Goal: Use online tool/utility: Utilize a website feature to perform a specific function

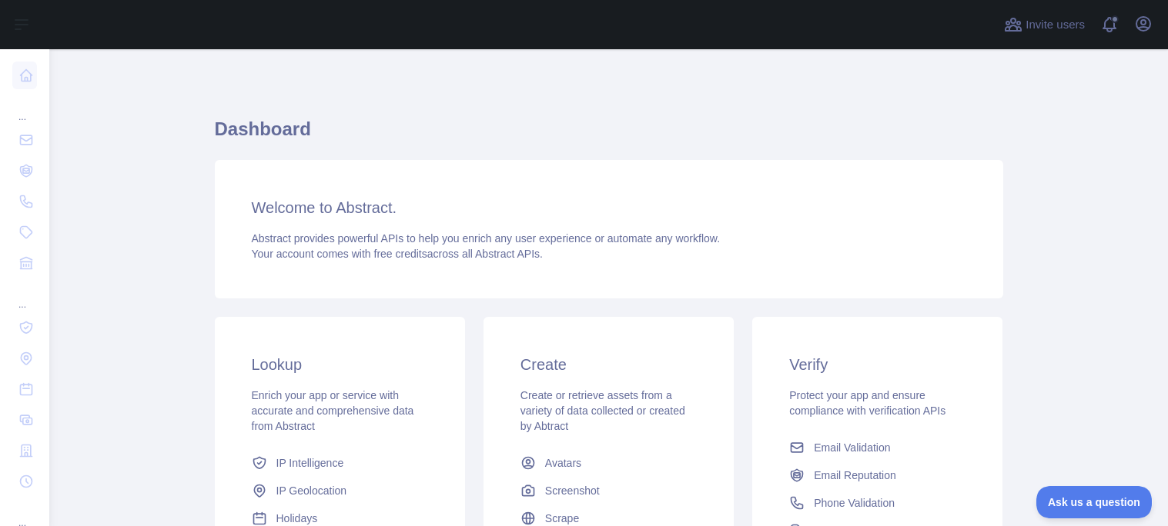
click at [968, 161] on div "Welcome to Abstract. Abstract provides powerful APIs to help you enrich any use…" at bounding box center [609, 229] width 788 height 139
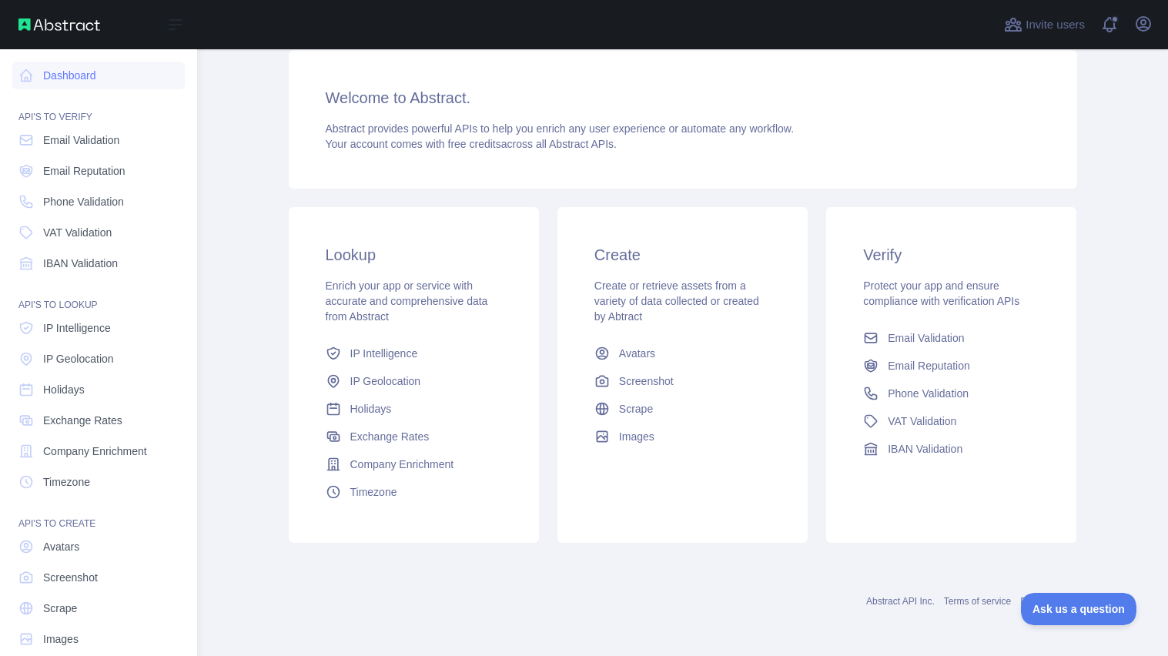
scroll to position [20, 0]
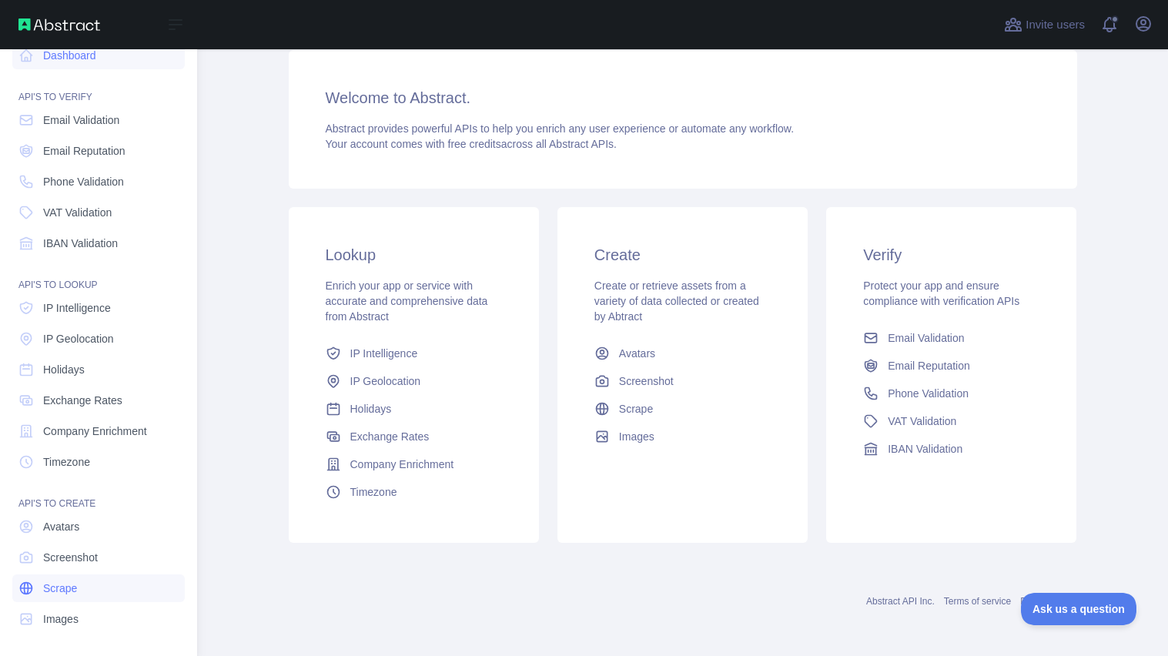
click at [97, 526] on link "Scrape" at bounding box center [98, 588] width 172 height 28
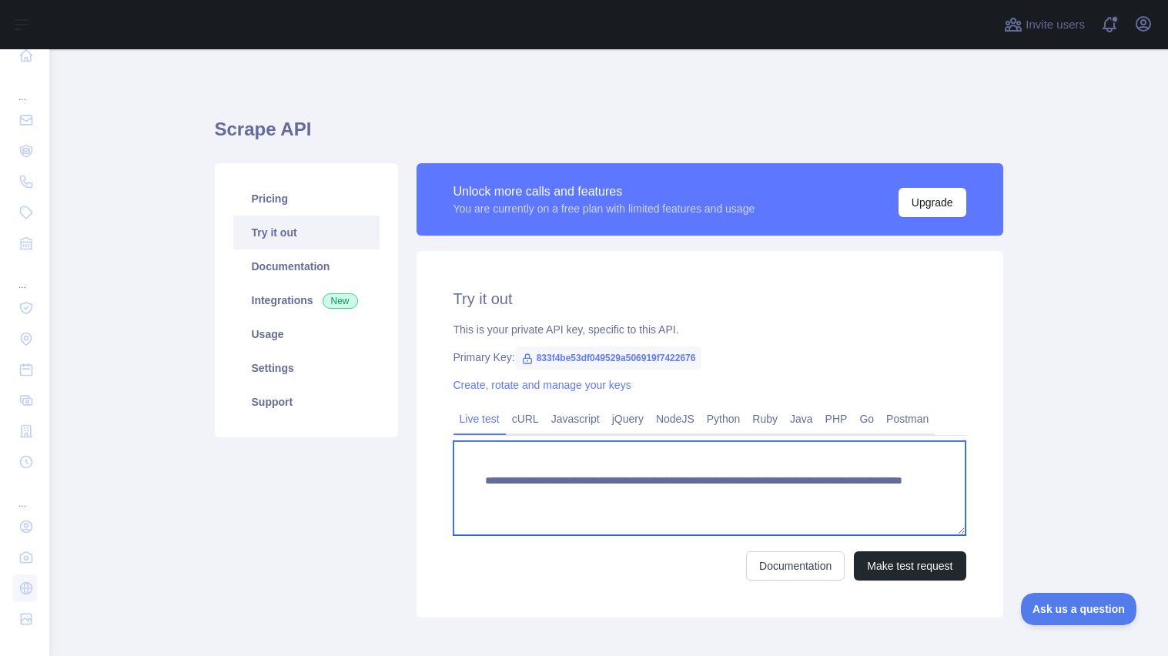
click at [882, 486] on textarea "**********" at bounding box center [709, 488] width 513 height 94
click at [886, 497] on textarea "**********" at bounding box center [709, 488] width 513 height 94
type textarea "*"
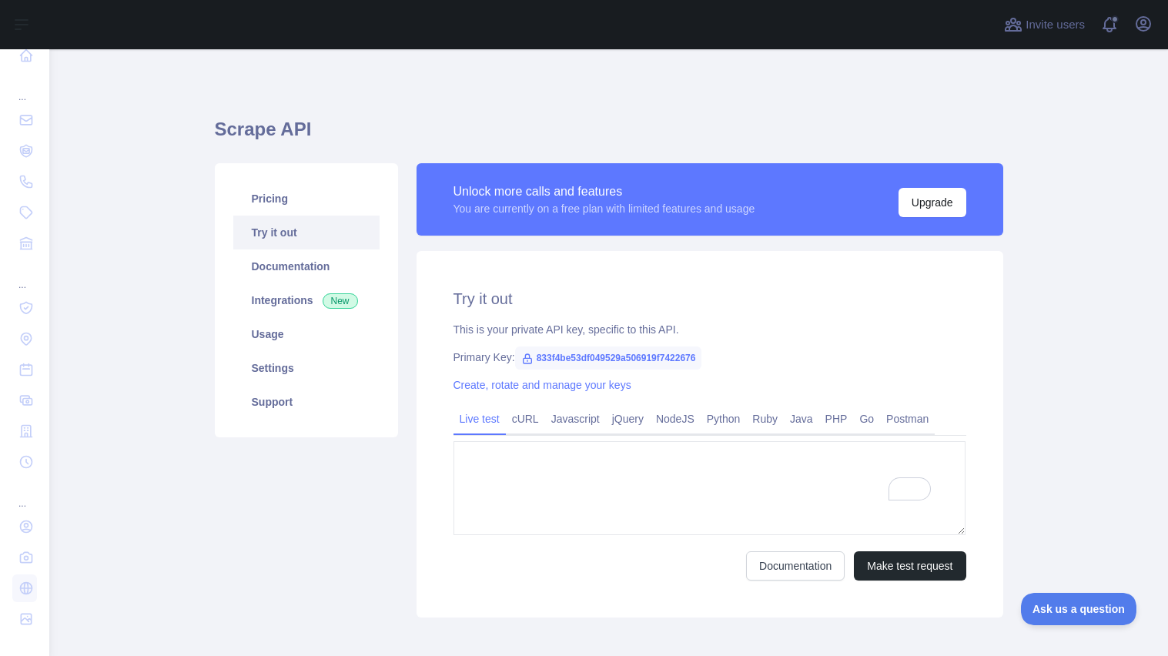
click at [684, 353] on span "833f4be53df049529a506919f7422676" at bounding box center [608, 357] width 187 height 23
click at [533, 423] on link "cURL" at bounding box center [525, 418] width 39 height 25
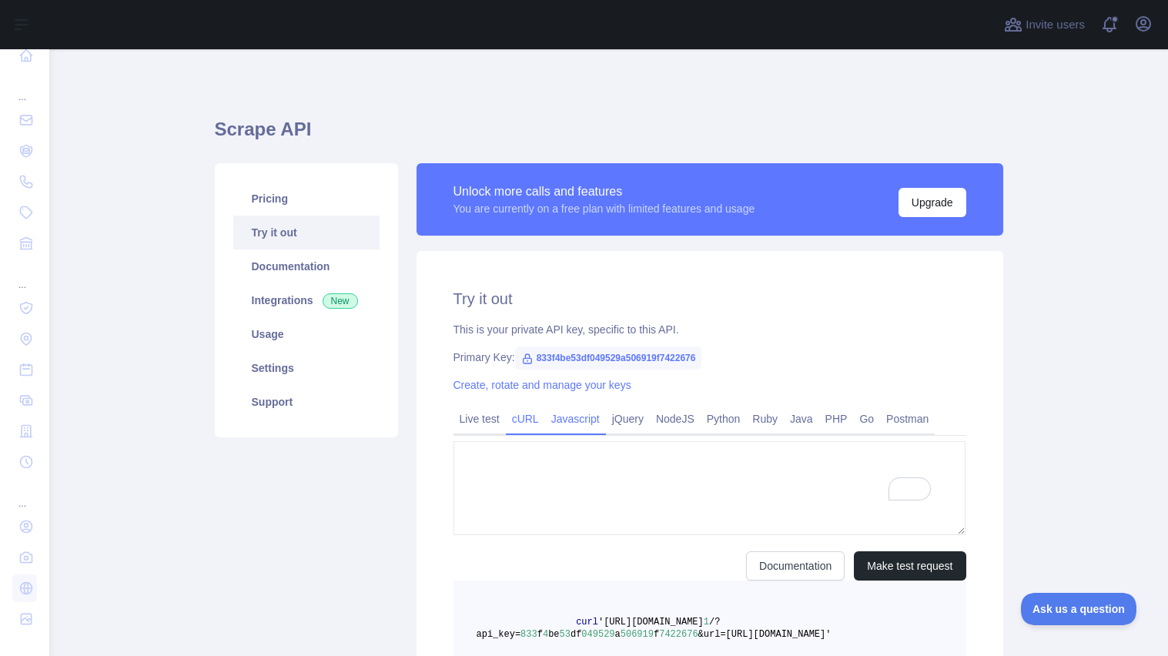
click at [573, 417] on link "Javascript" at bounding box center [575, 418] width 61 height 25
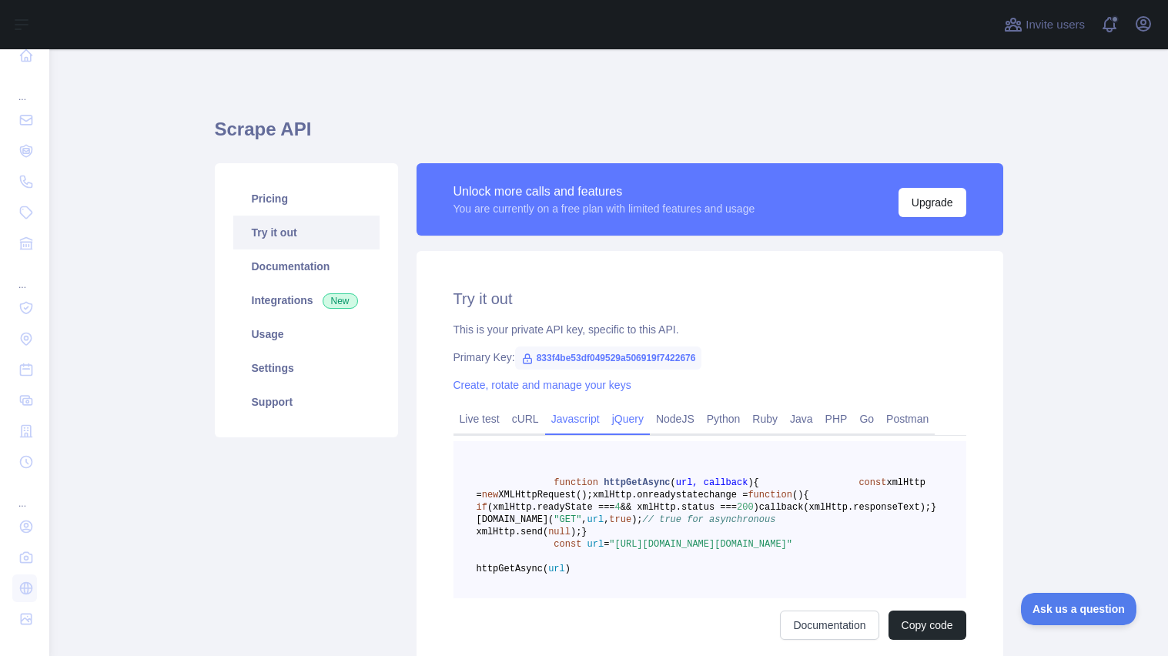
click at [632, 425] on link "jQuery" at bounding box center [628, 418] width 44 height 25
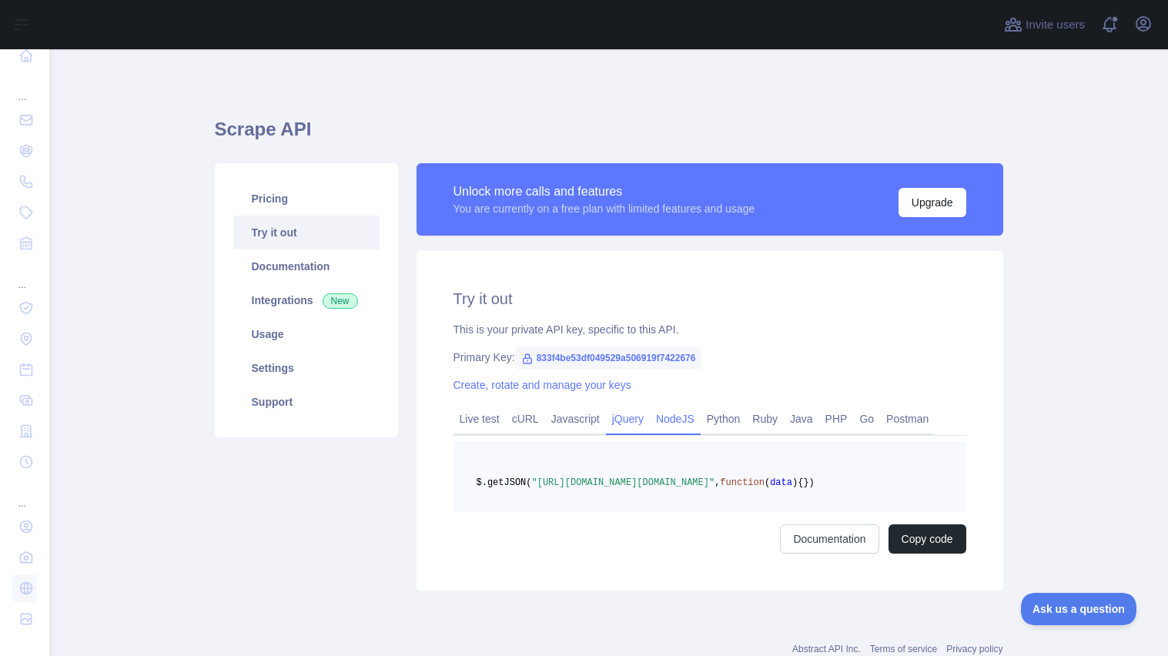
click at [687, 420] on link "NodeJS" at bounding box center [675, 418] width 51 height 25
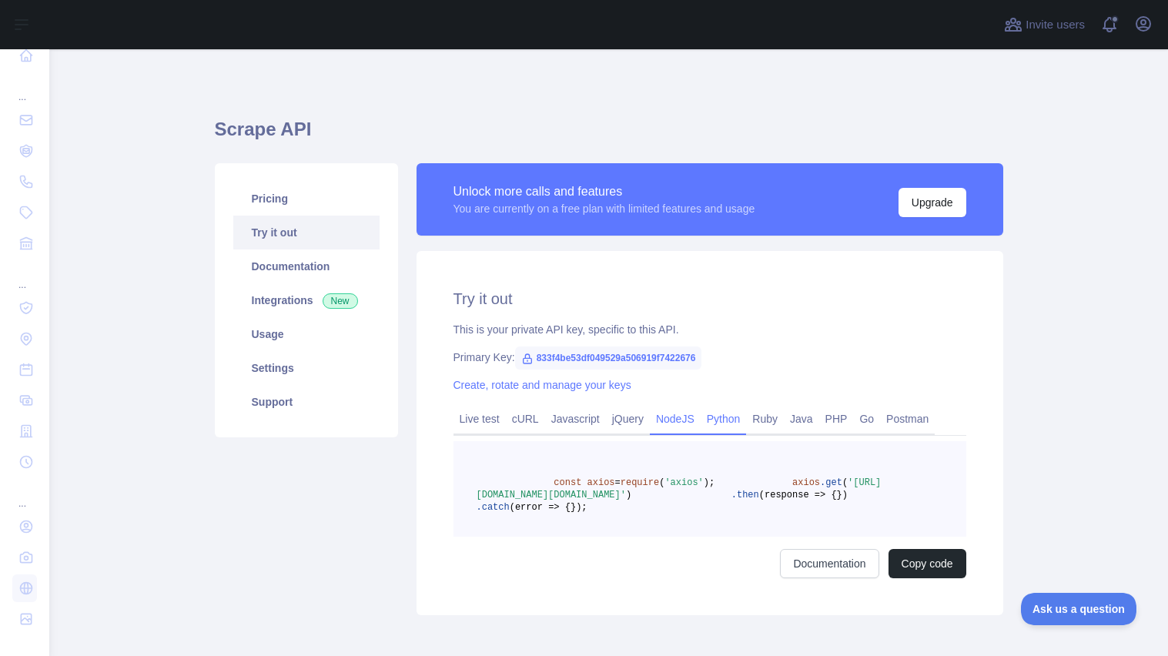
click at [719, 422] on link "Python" at bounding box center [723, 418] width 46 height 25
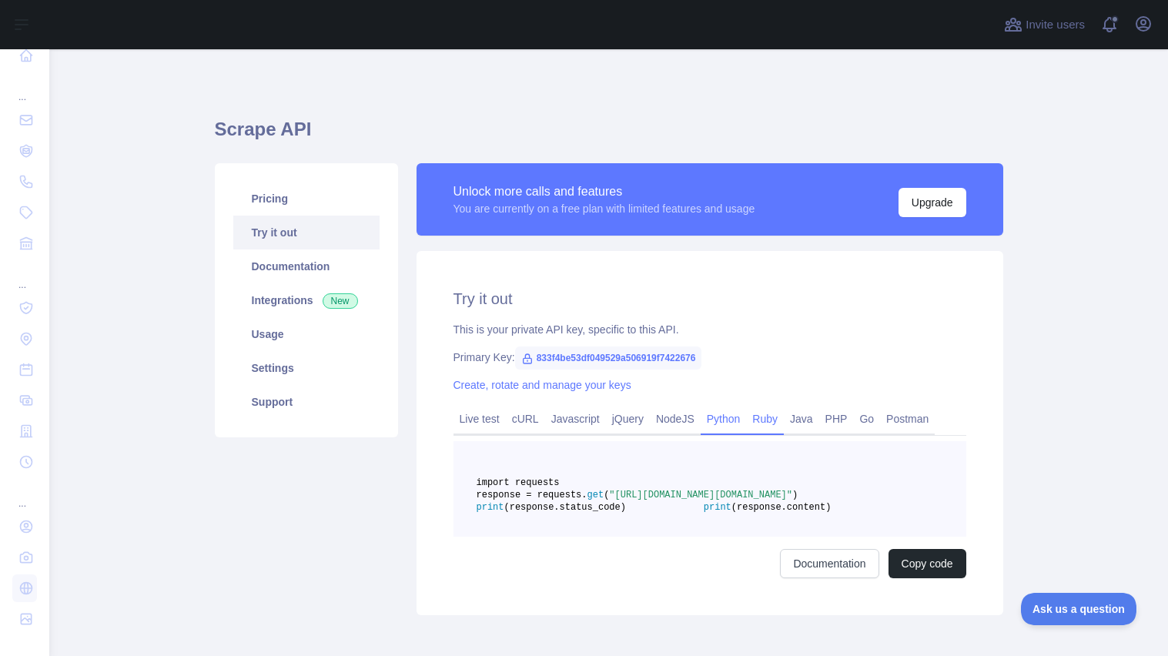
click at [757, 420] on link "Ruby" at bounding box center [765, 418] width 38 height 25
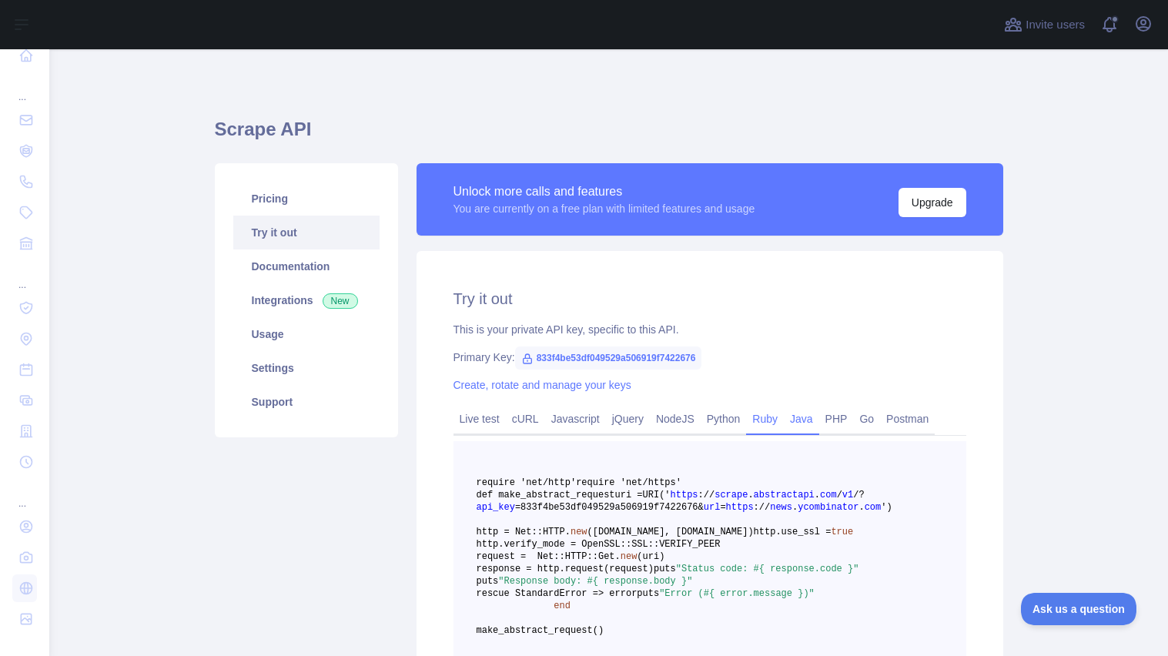
click at [804, 423] on link "Java" at bounding box center [801, 418] width 35 height 25
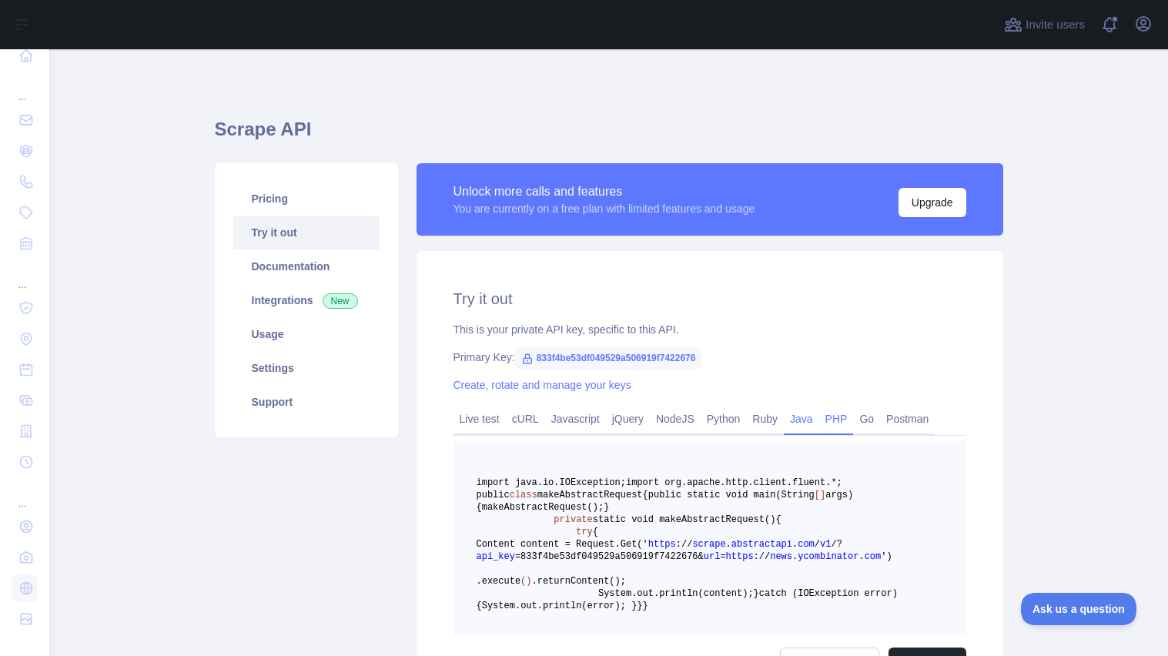
click at [833, 423] on link "PHP" at bounding box center [836, 418] width 35 height 25
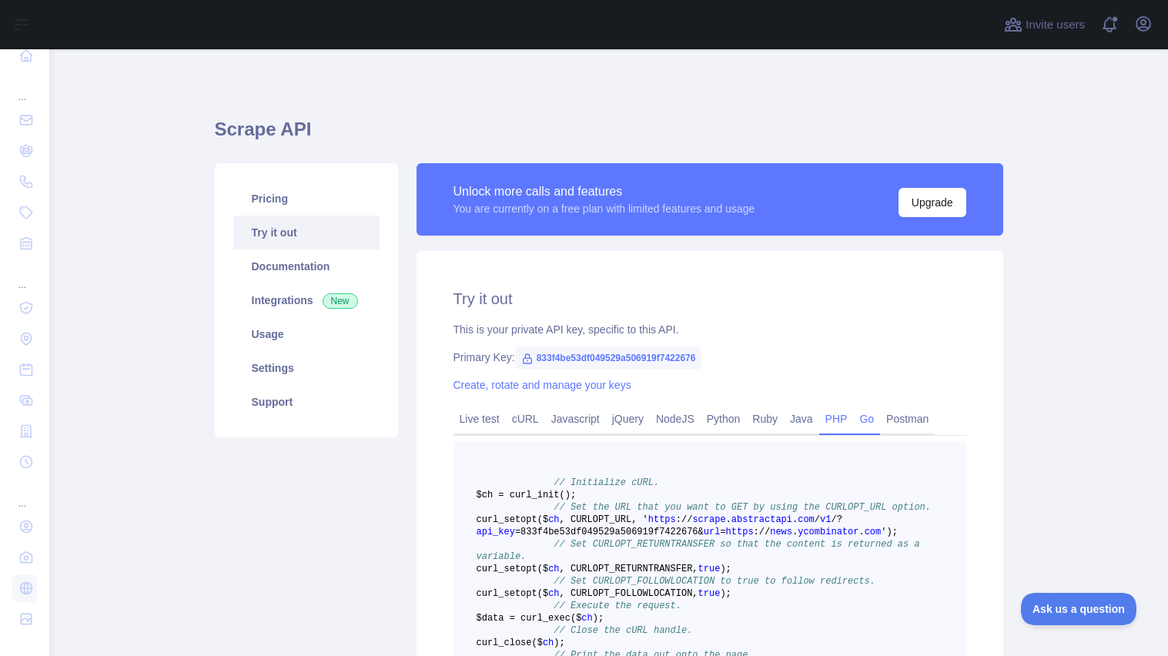
click at [867, 420] on link "Go" at bounding box center [866, 418] width 27 height 25
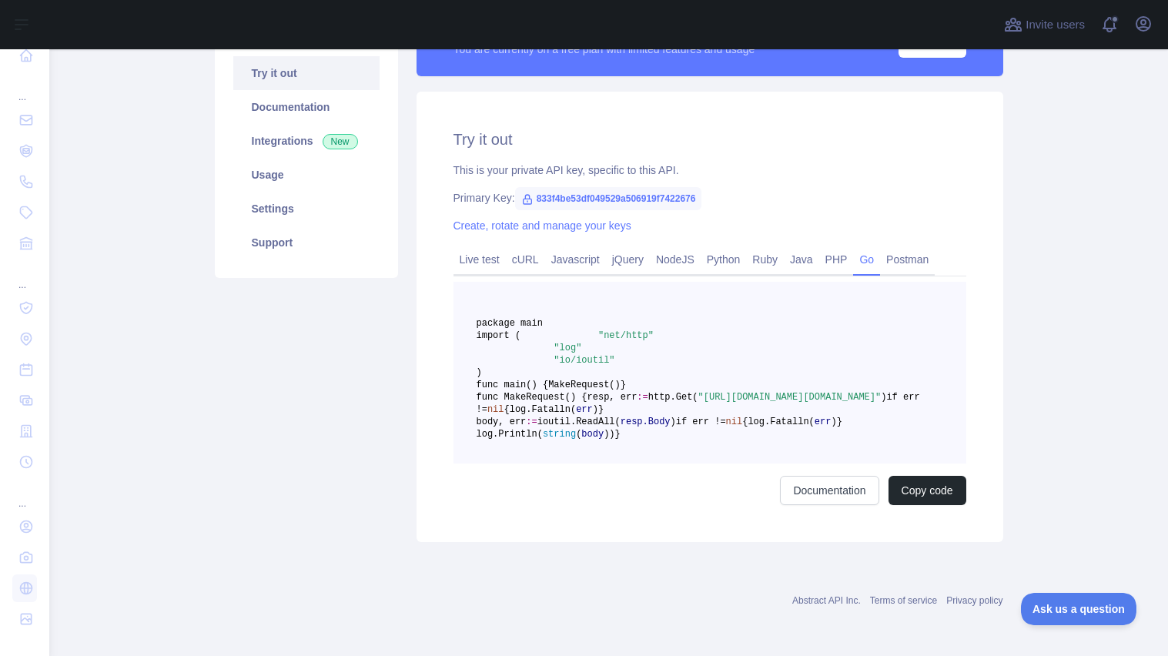
scroll to position [210, 0]
click at [770, 403] on span ""[URL][DOMAIN_NAME][DOMAIN_NAME]"" at bounding box center [789, 397] width 183 height 11
click at [892, 247] on link "Postman" at bounding box center [907, 259] width 55 height 25
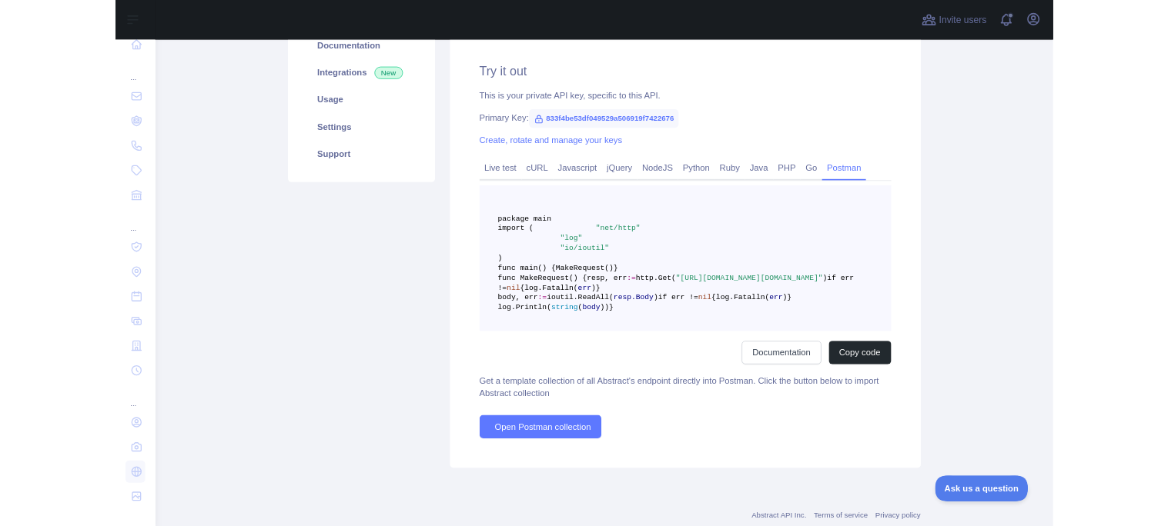
scroll to position [22, 0]
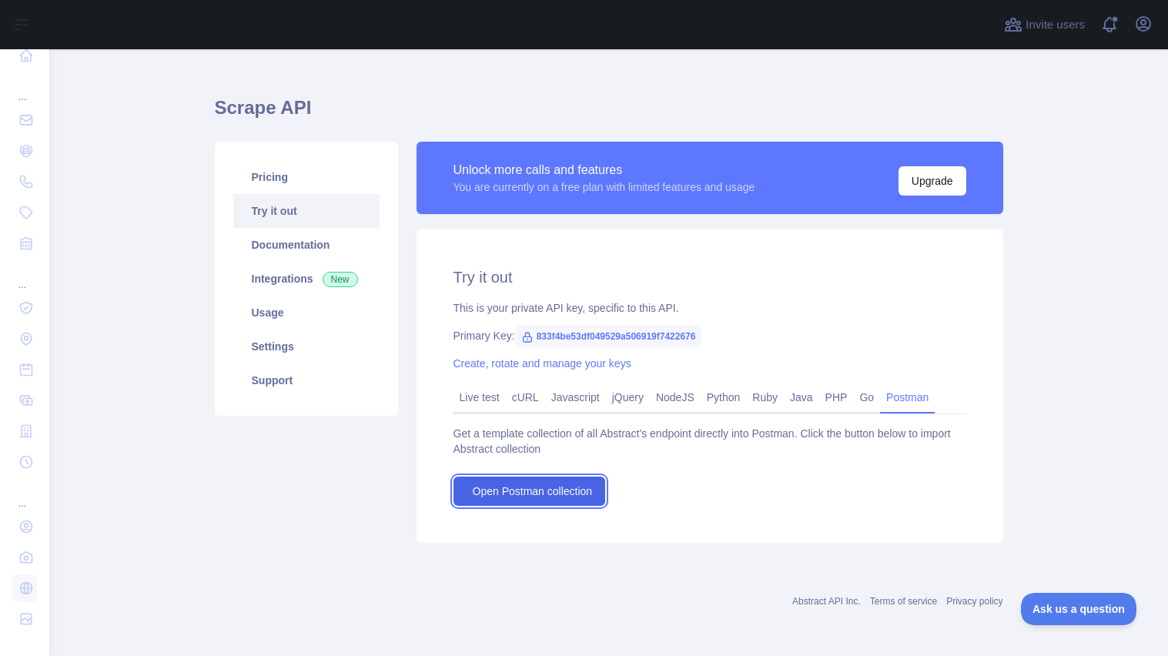
click at [520, 487] on span "Open Postman collection" at bounding box center [533, 490] width 120 height 15
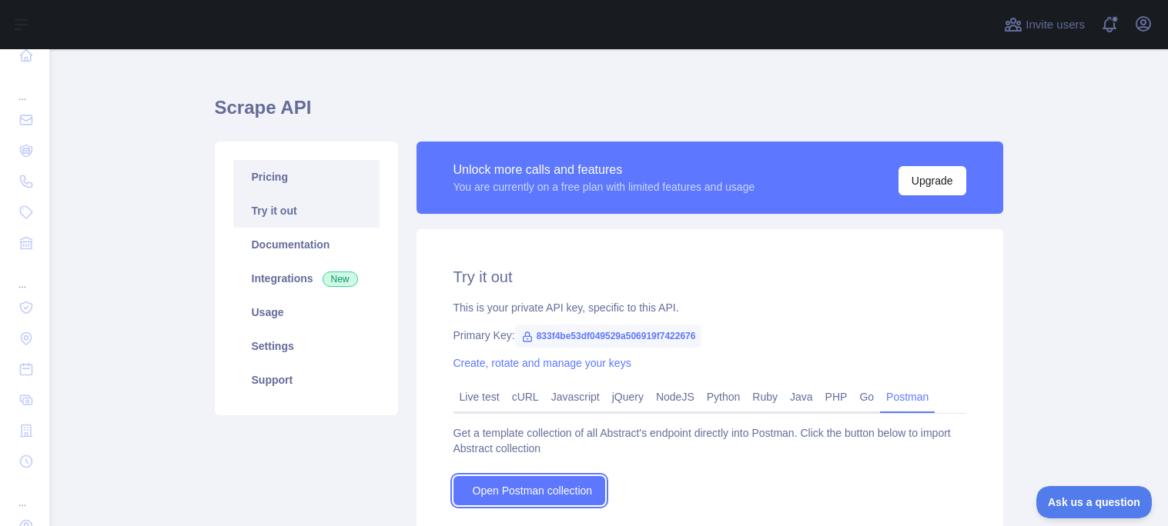
scroll to position [40, 0]
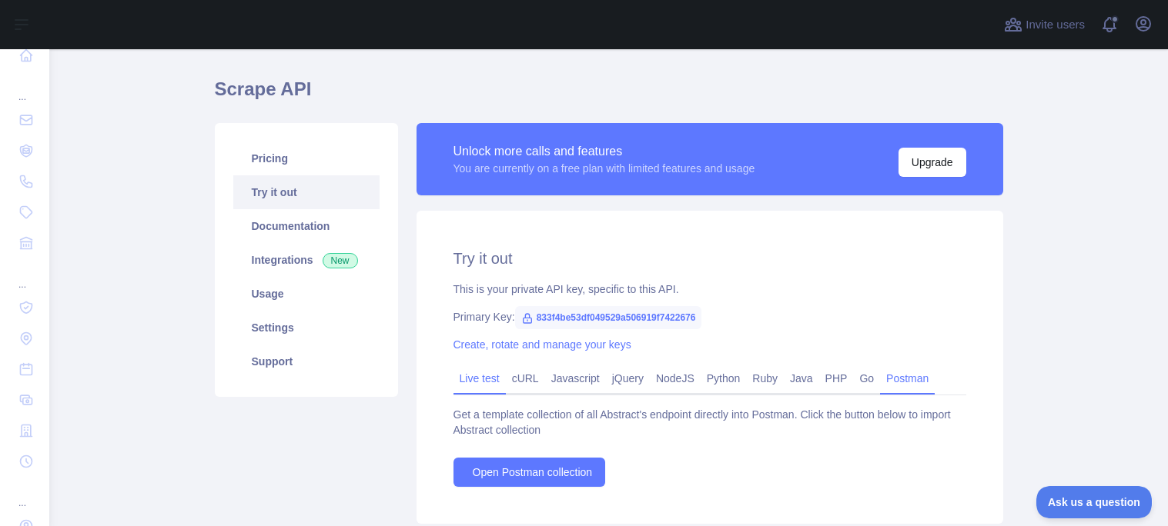
click at [484, 380] on link "Live test" at bounding box center [479, 378] width 52 height 25
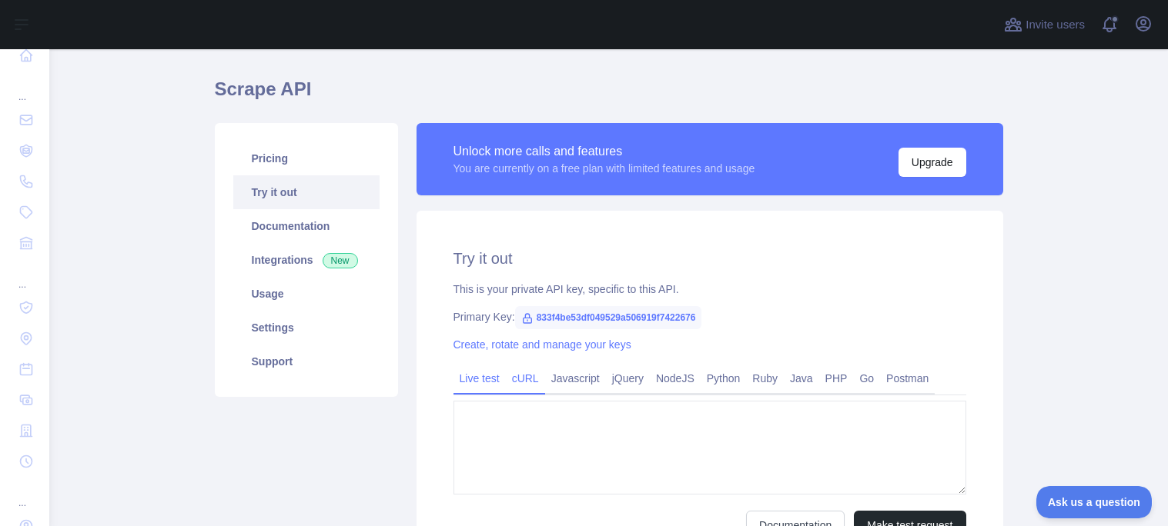
click at [522, 367] on link "cURL" at bounding box center [525, 378] width 39 height 25
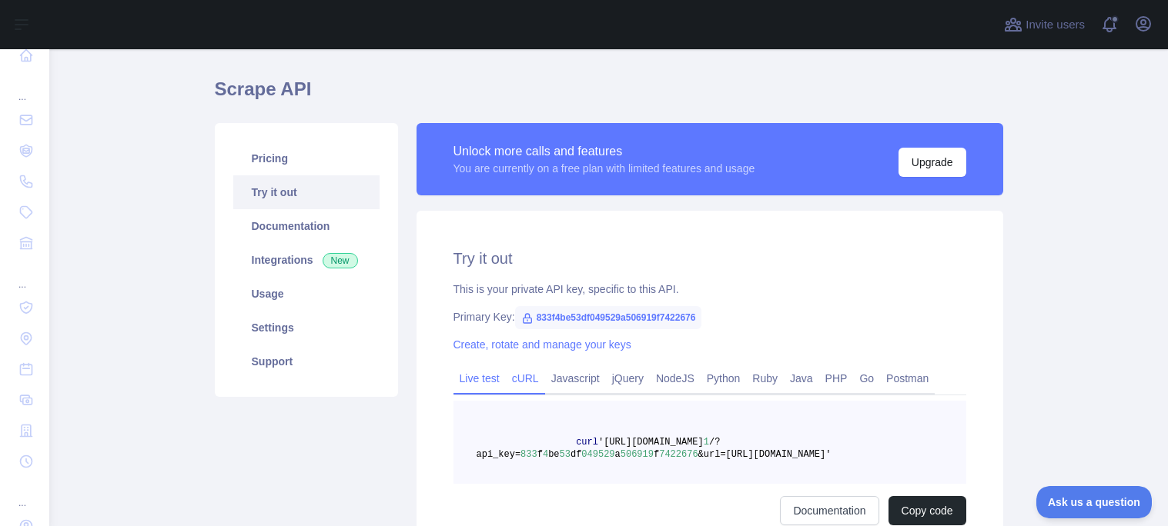
click at [470, 383] on link "Live test" at bounding box center [479, 378] width 52 height 25
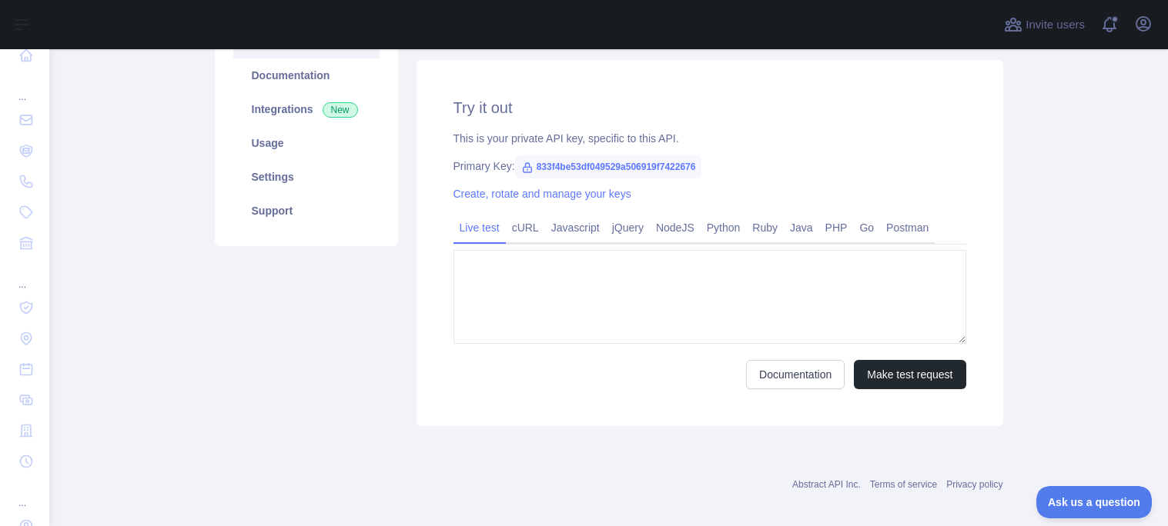
scroll to position [190, 0]
click at [891, 362] on button "Make test request" at bounding box center [910, 375] width 112 height 29
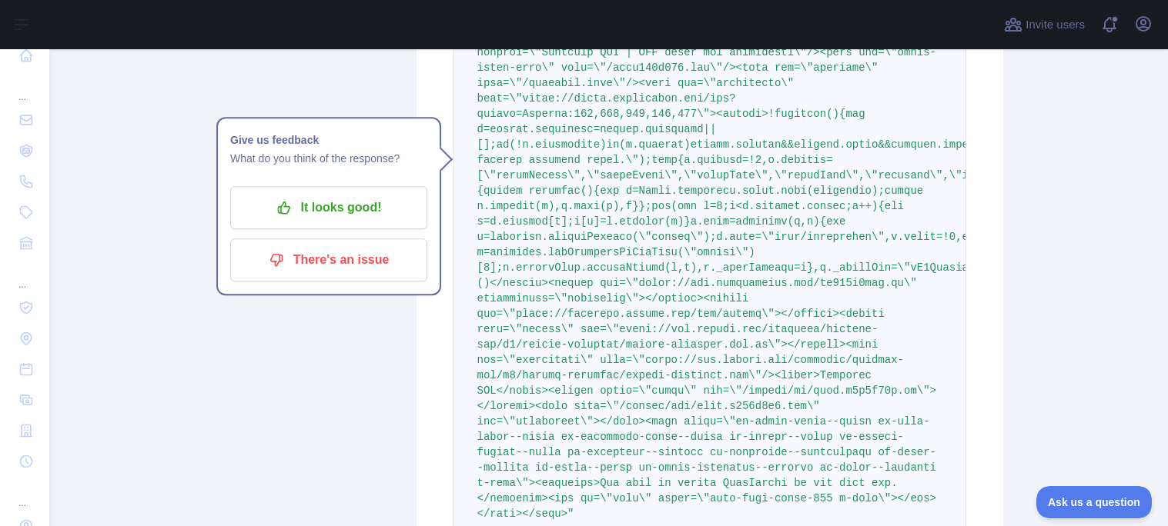
scroll to position [592, 0]
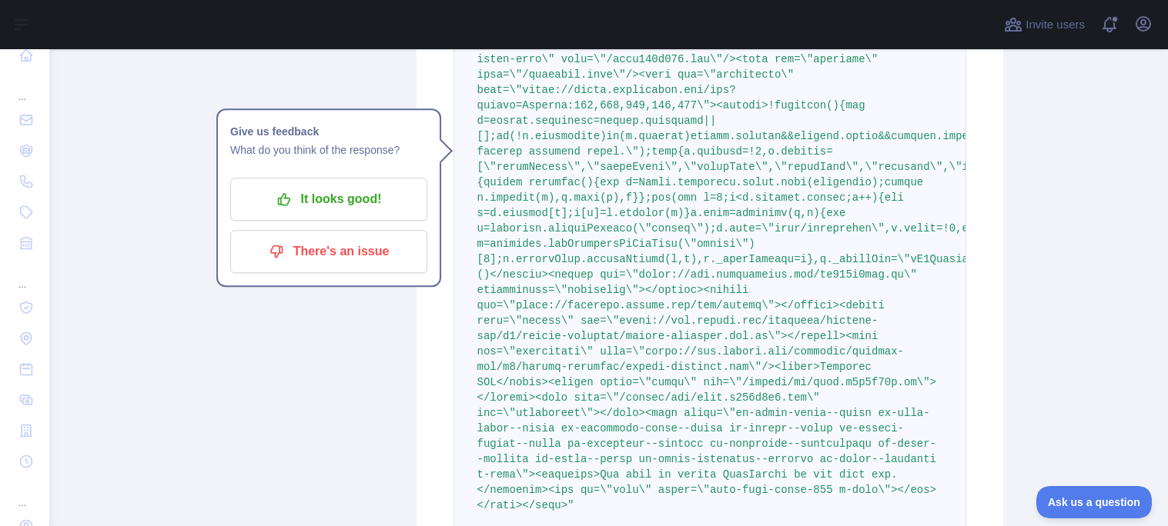
click at [353, 199] on p "It looks good!" at bounding box center [329, 199] width 174 height 26
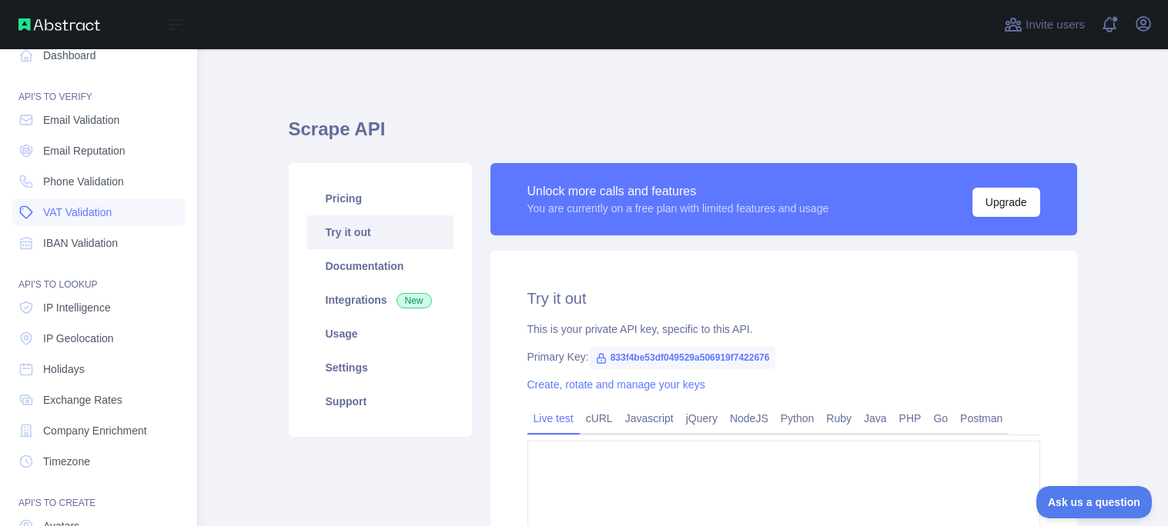
scroll to position [0, 0]
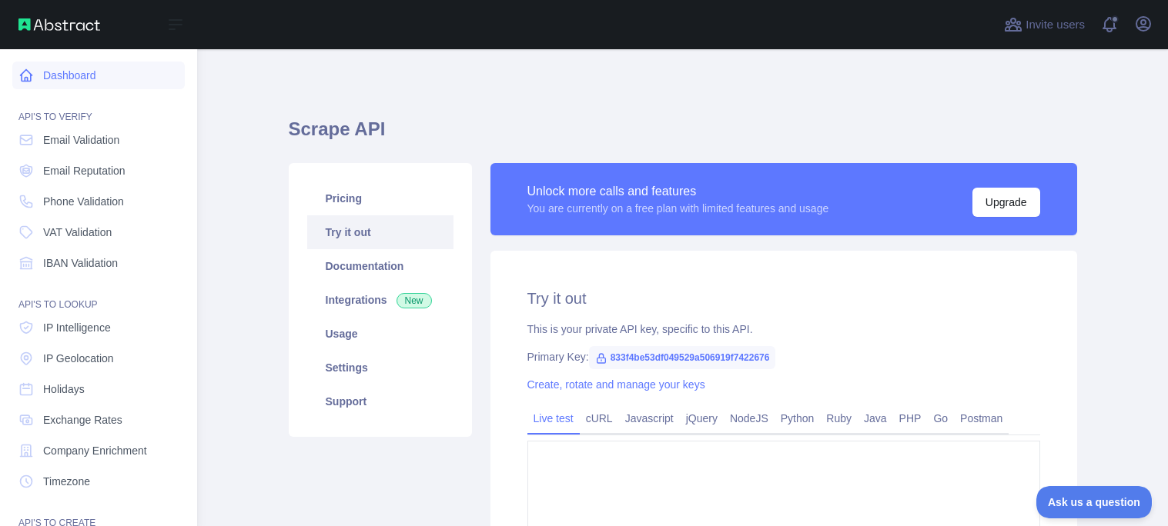
click at [56, 70] on link "Dashboard" at bounding box center [98, 76] width 172 height 28
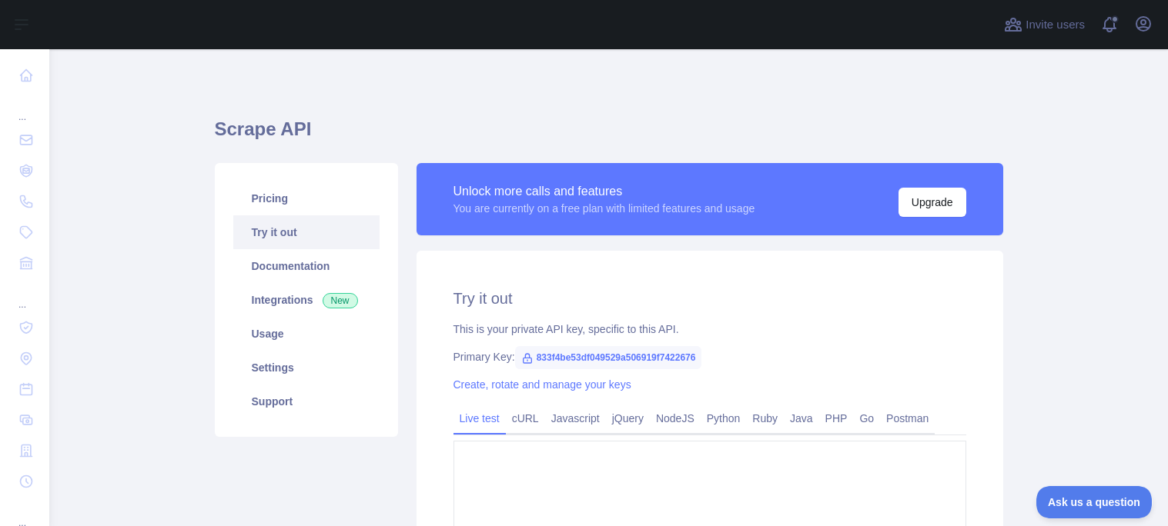
type textarea "**********"
